Goal: Information Seeking & Learning: Find specific fact

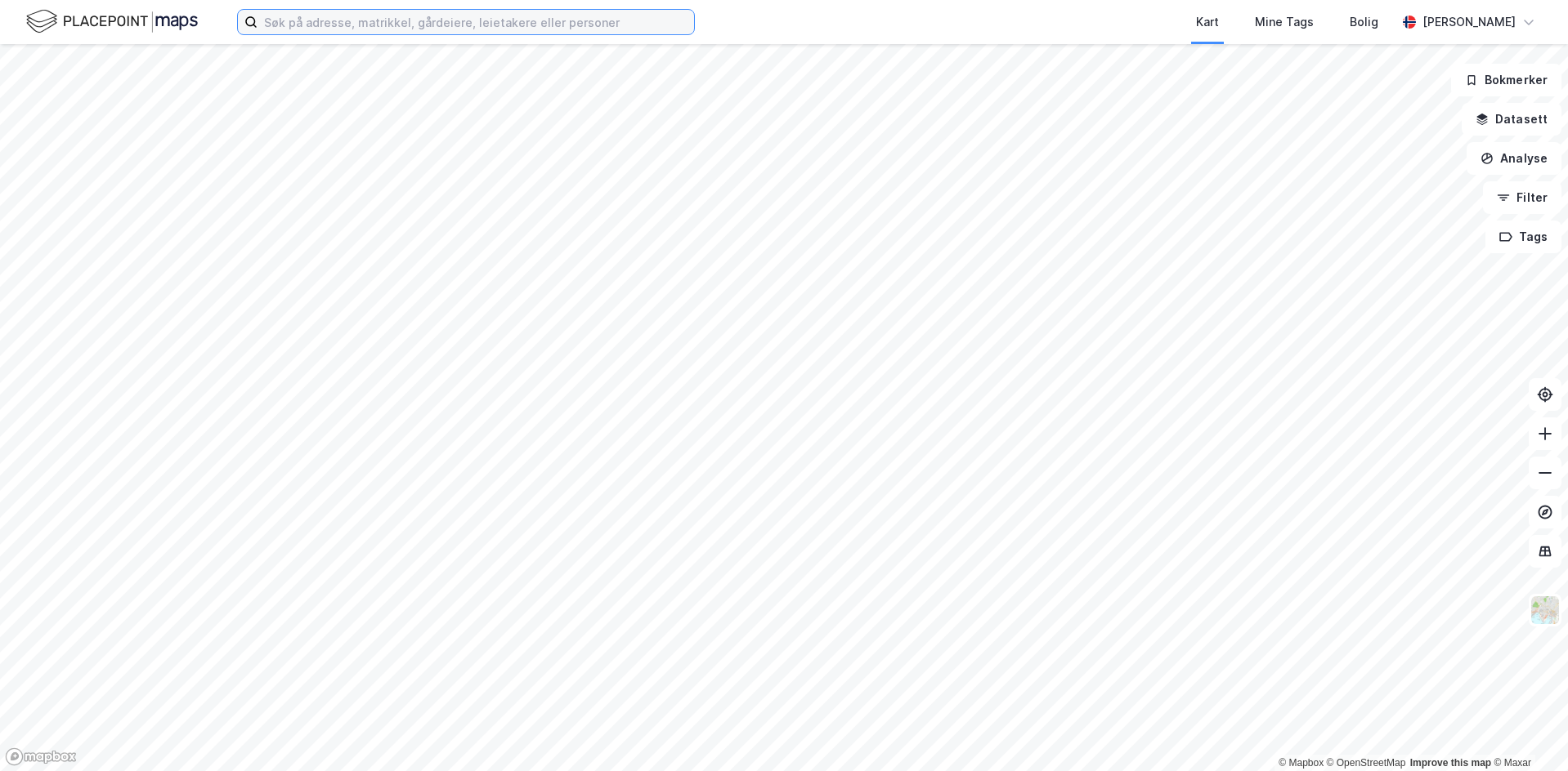
click at [425, 29] on input at bounding box center [476, 21] width 436 height 24
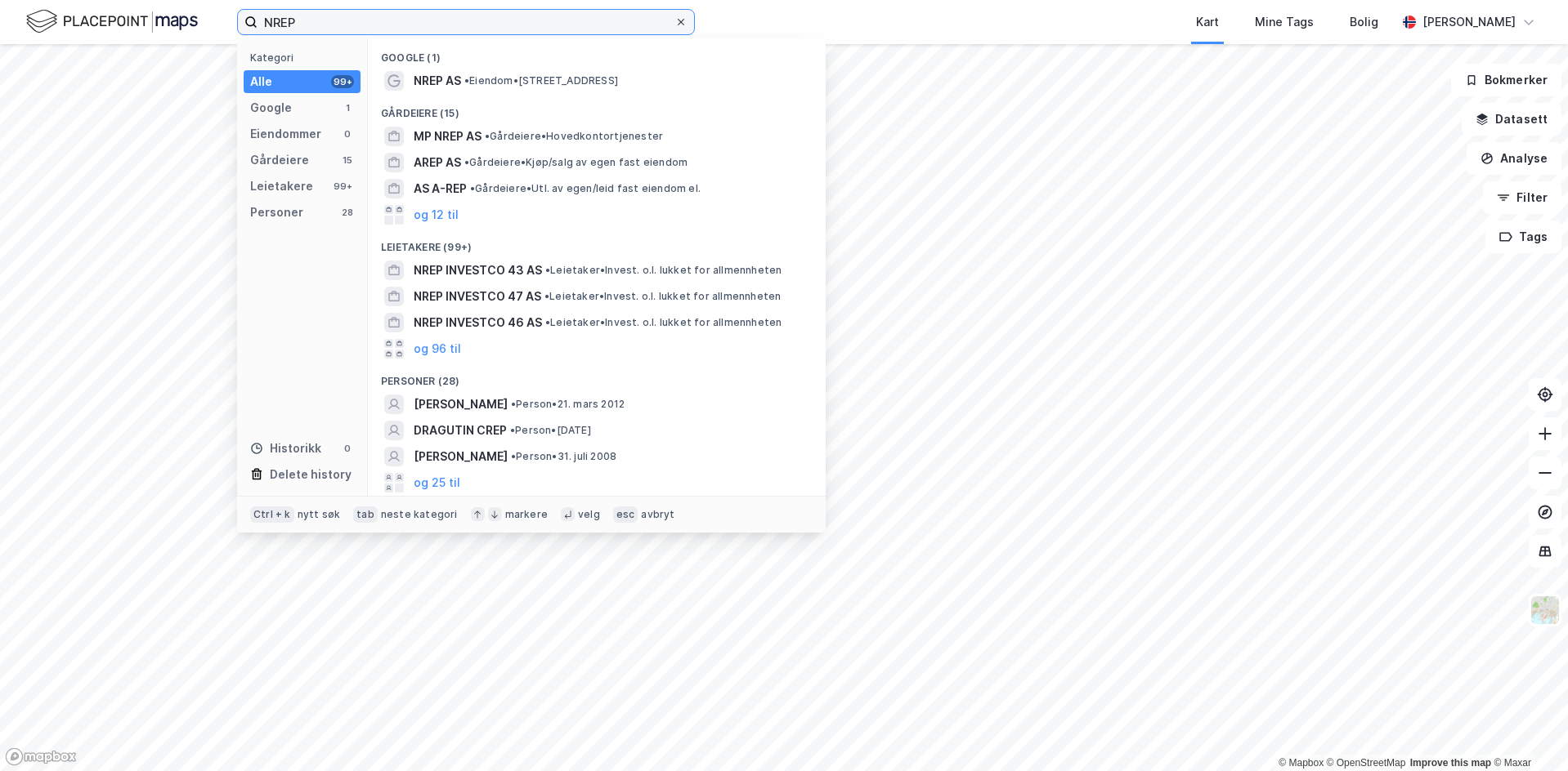
type input "NREP"
click at [683, 21] on icon at bounding box center [681, 22] width 10 height 10
click at [675, 21] on input "NREP" at bounding box center [466, 21] width 417 height 24
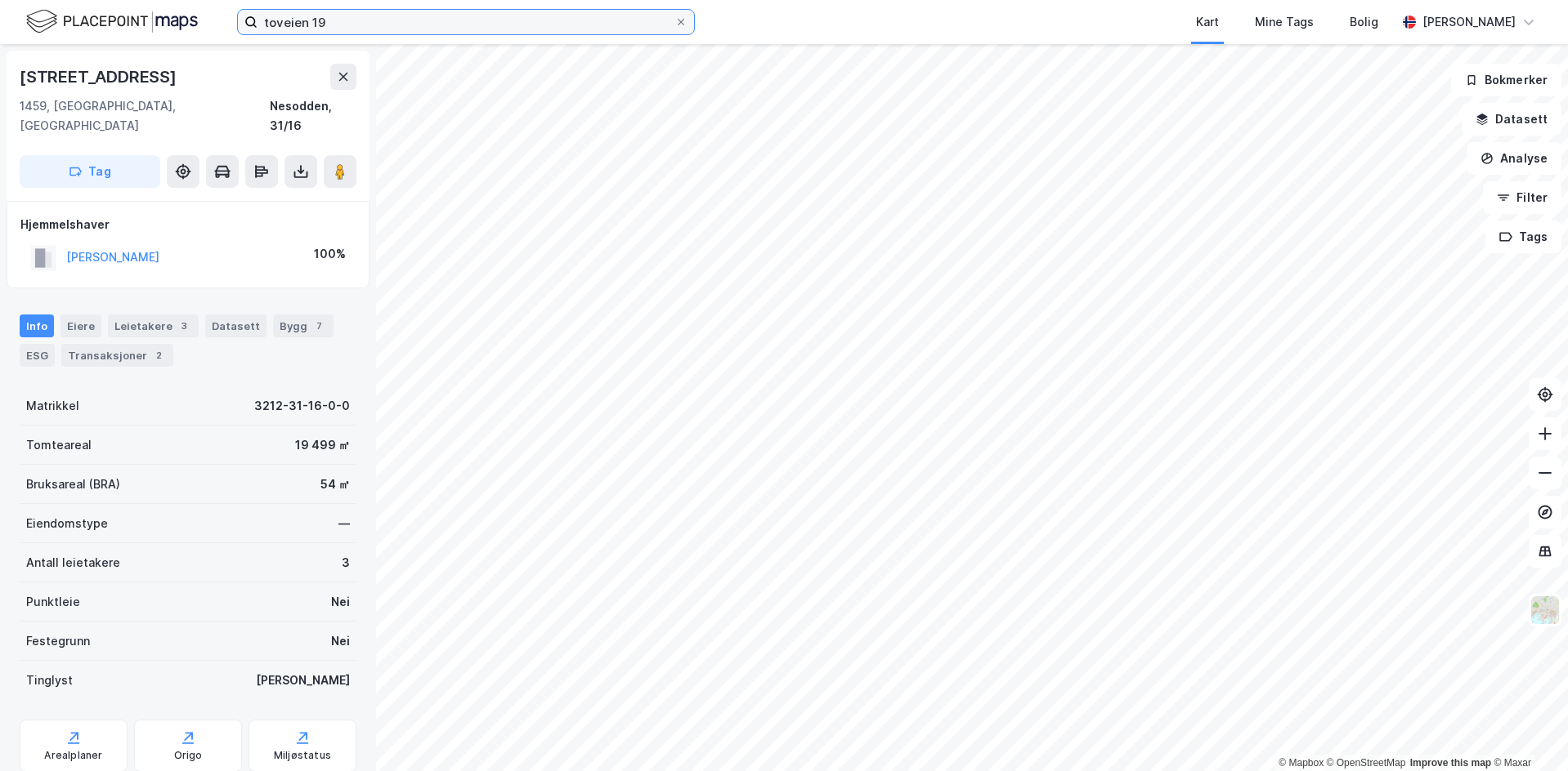
type input "toveien 19"
click at [676, 25] on icon at bounding box center [681, 22] width 10 height 10
click at [675, 25] on input "toveien 19" at bounding box center [466, 21] width 417 height 24
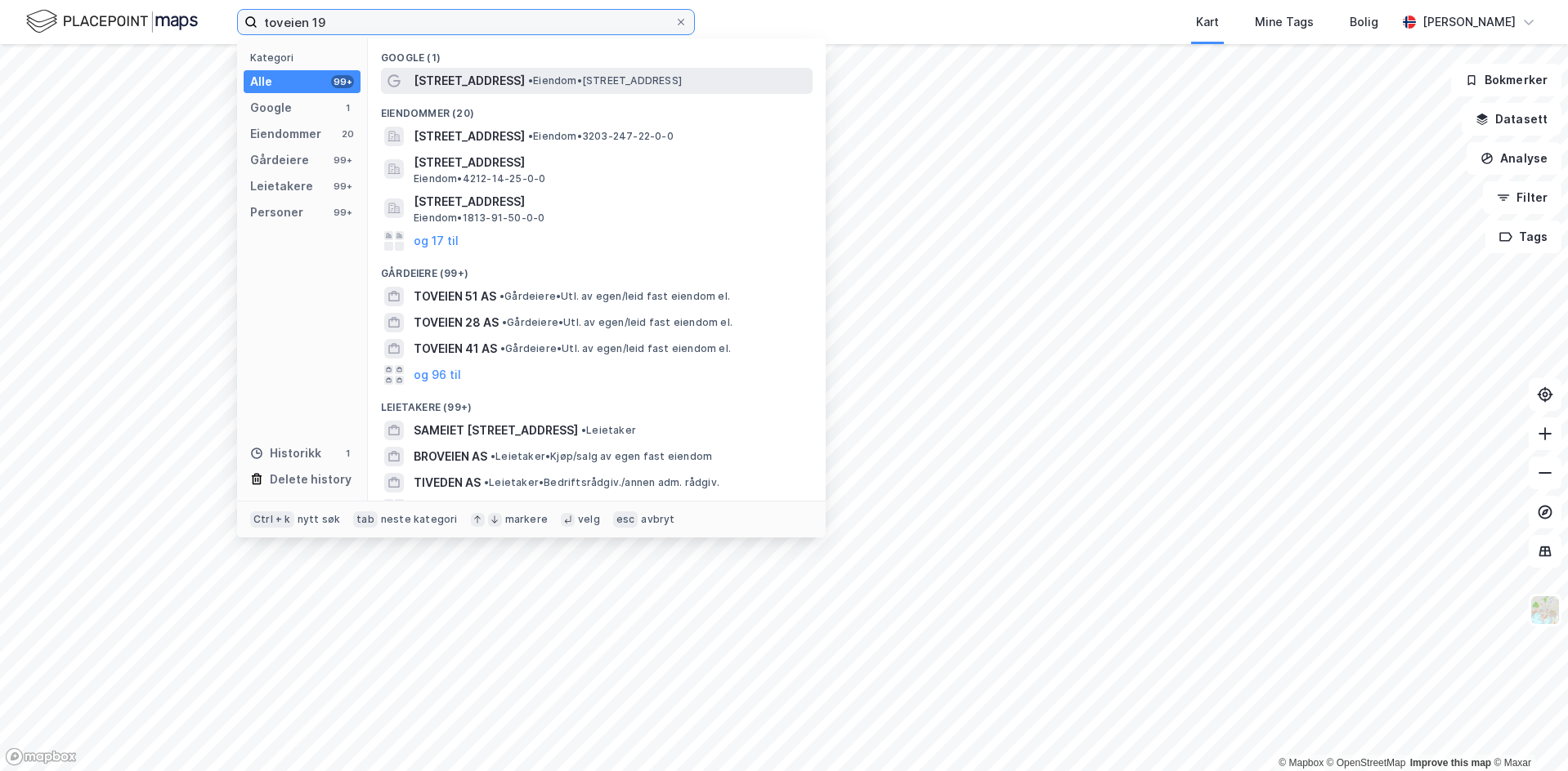
type input "toveien 19"
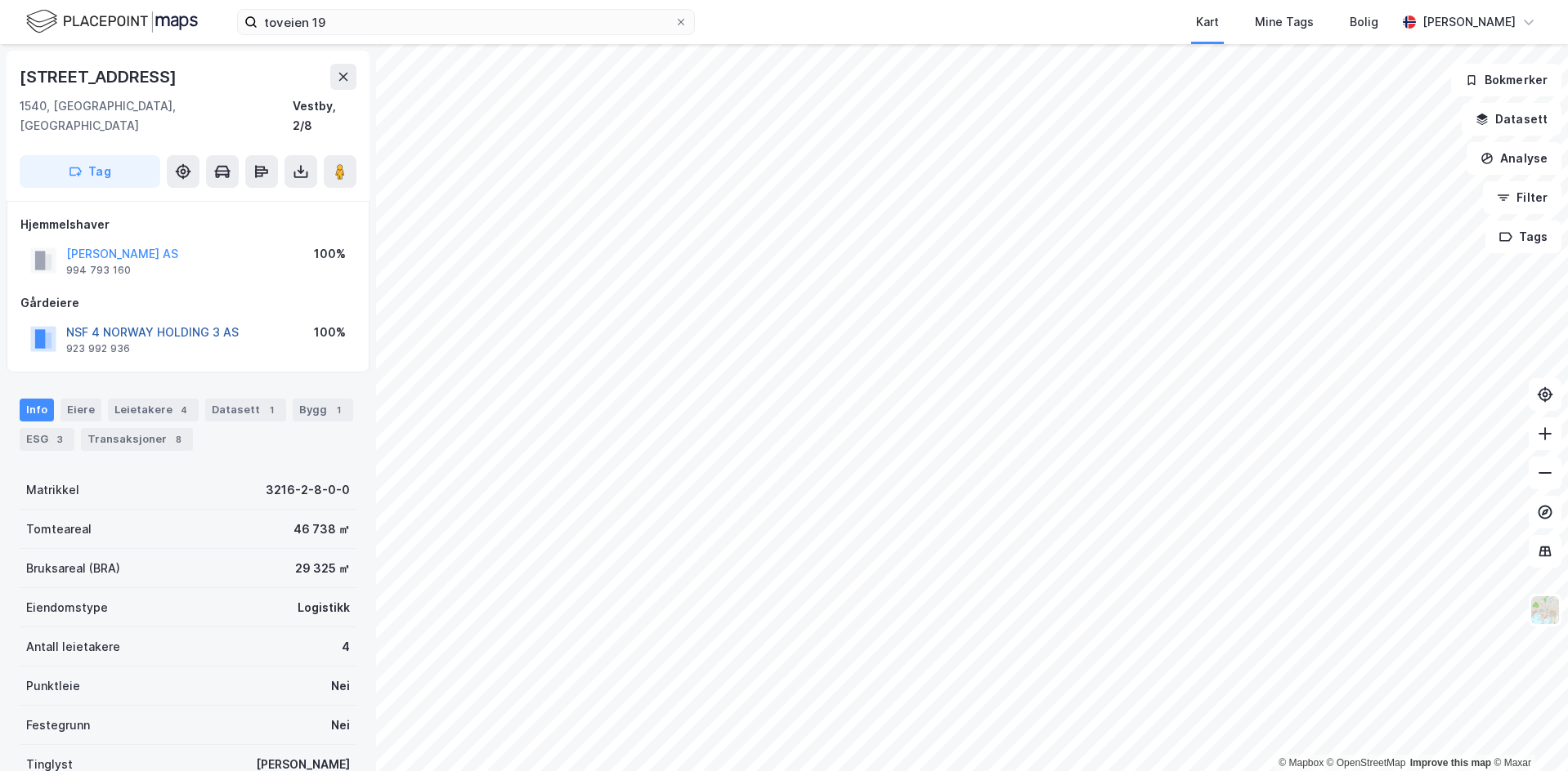
click at [0, 0] on button "NSF 4 NORWAY HOLDING 3 AS" at bounding box center [0, 0] width 0 height 0
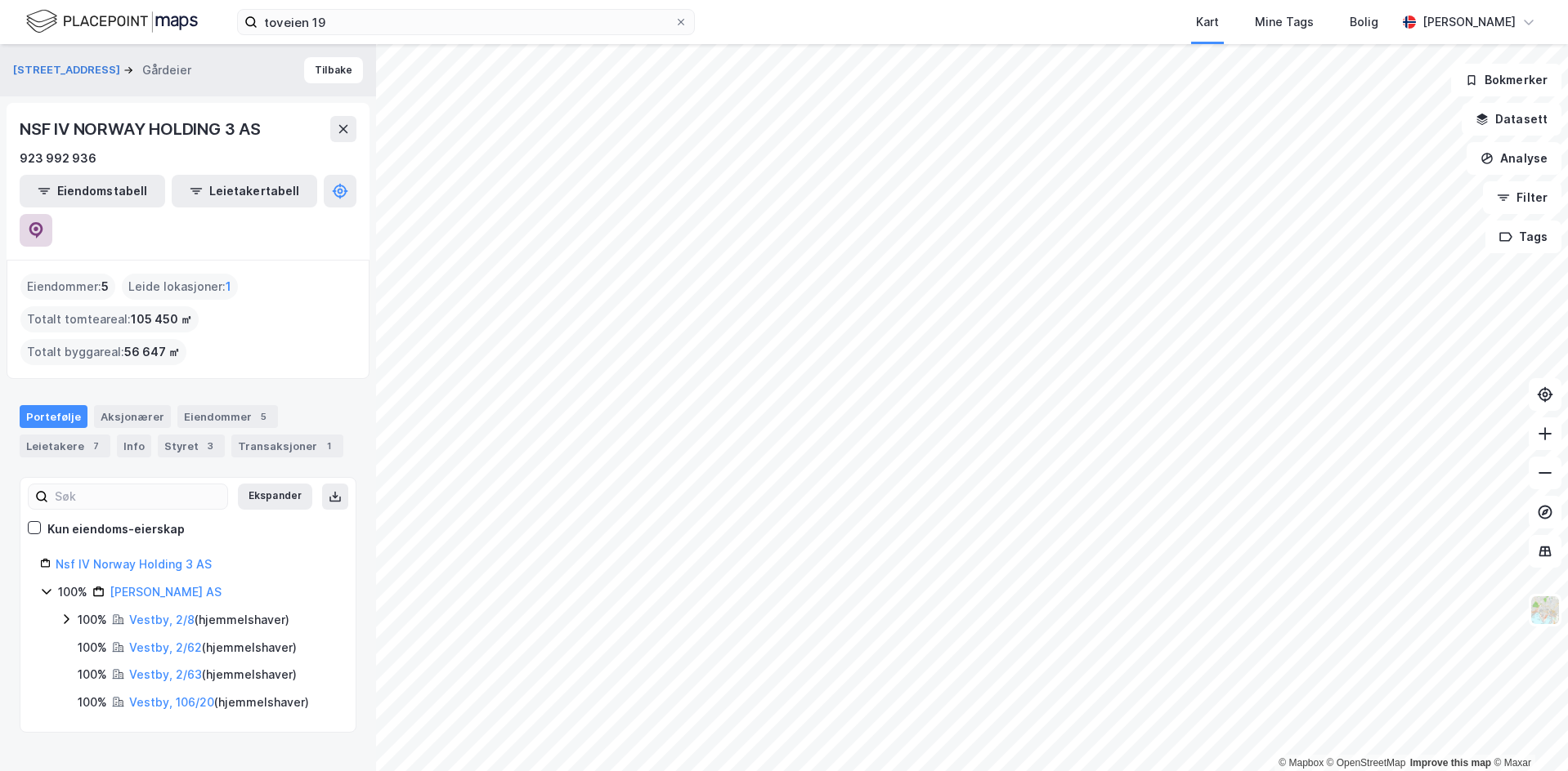
click at [44, 222] on icon at bounding box center [36, 230] width 16 height 16
